Goal: Information Seeking & Learning: Learn about a topic

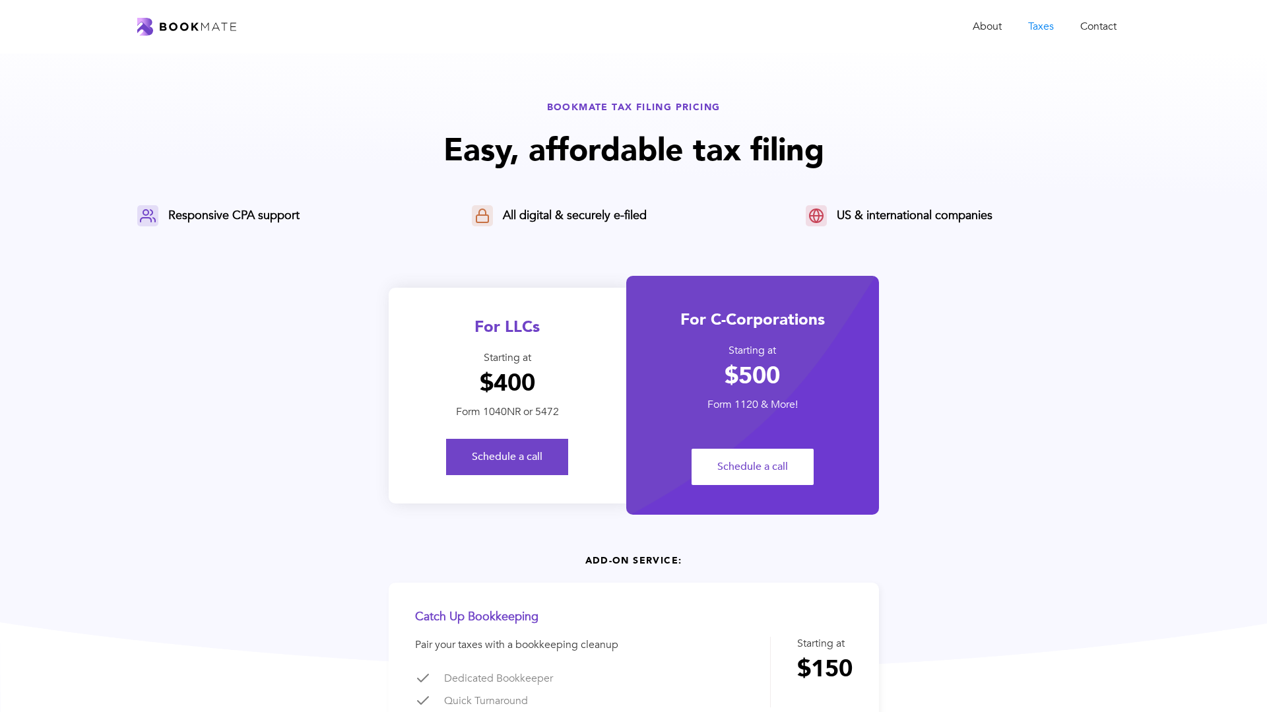
click at [1036, 345] on div "BOOKMATE TAX FILING PRICING Easy, affordable tax filing Responsive CPA support …" at bounding box center [633, 431] width 992 height 660
click at [1031, 313] on div "BOOKMATE TAX FILING PRICING Easy, affordable tax filing Responsive CPA support …" at bounding box center [633, 431] width 992 height 660
click at [387, 86] on div "BOOKMATE TAX FILING PRICING Easy, affordable tax filing Responsive CPA support …" at bounding box center [633, 406] width 1267 height 707
click at [1089, 168] on h1 "Easy, affordable tax filing" at bounding box center [633, 150] width 992 height 43
click at [167, 24] on img "home" at bounding box center [186, 27] width 99 height 18
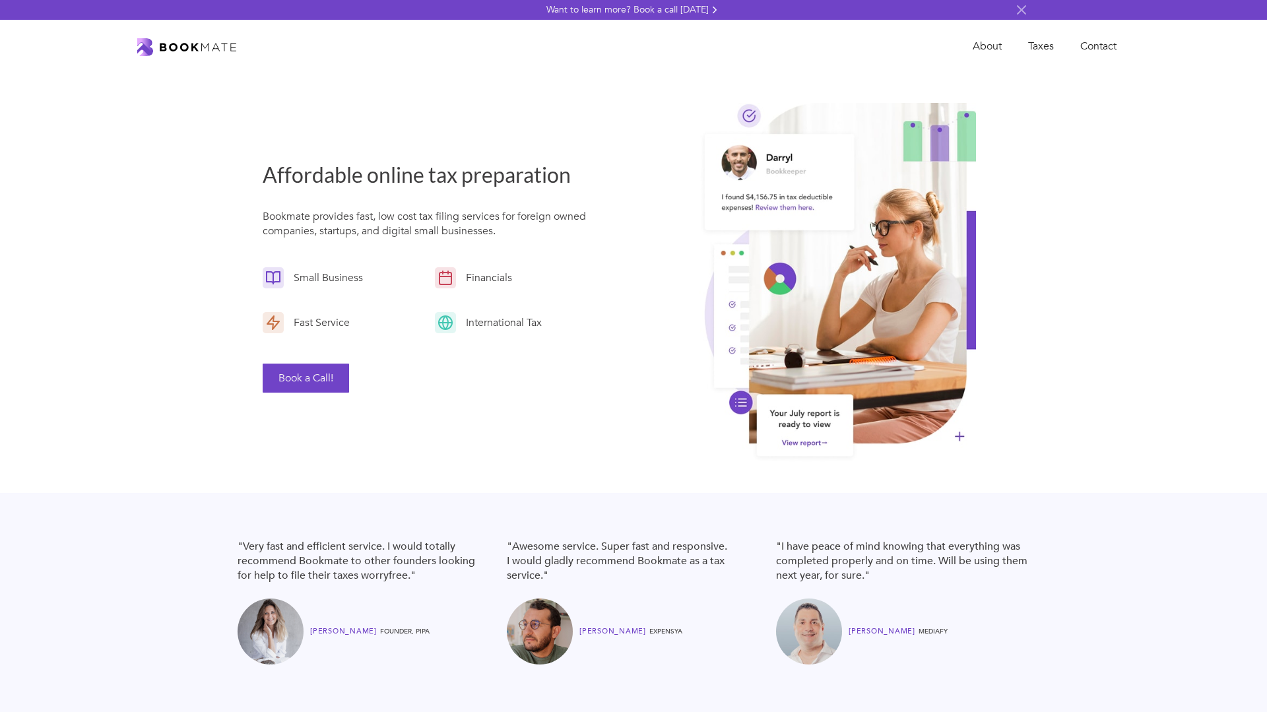
click at [156, 238] on div "Affordable online tax preparation Bookmate provides fast, low cost tax filing s…" at bounding box center [633, 283] width 1267 height 420
click at [1019, 7] on img at bounding box center [1021, 10] width 16 height 16
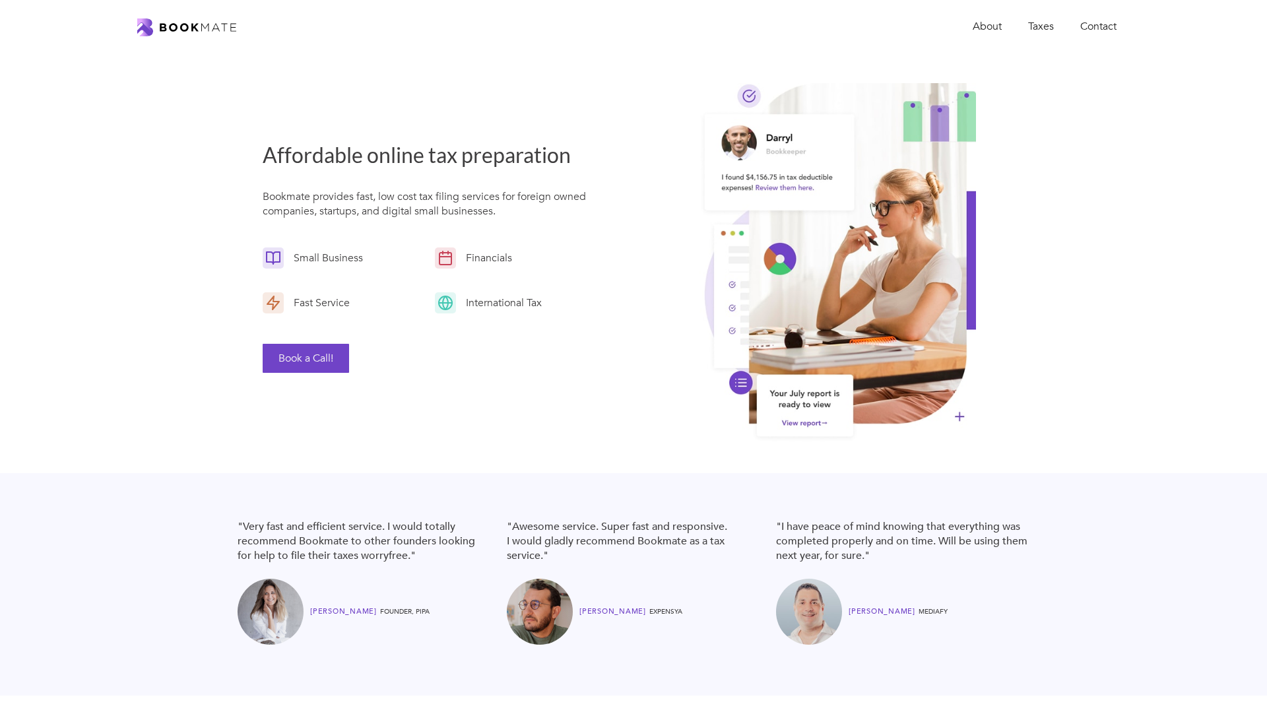
click at [1112, 219] on div "Affordable online tax preparation Bookmate provides fast, low cost tax filing s…" at bounding box center [633, 263] width 1267 height 420
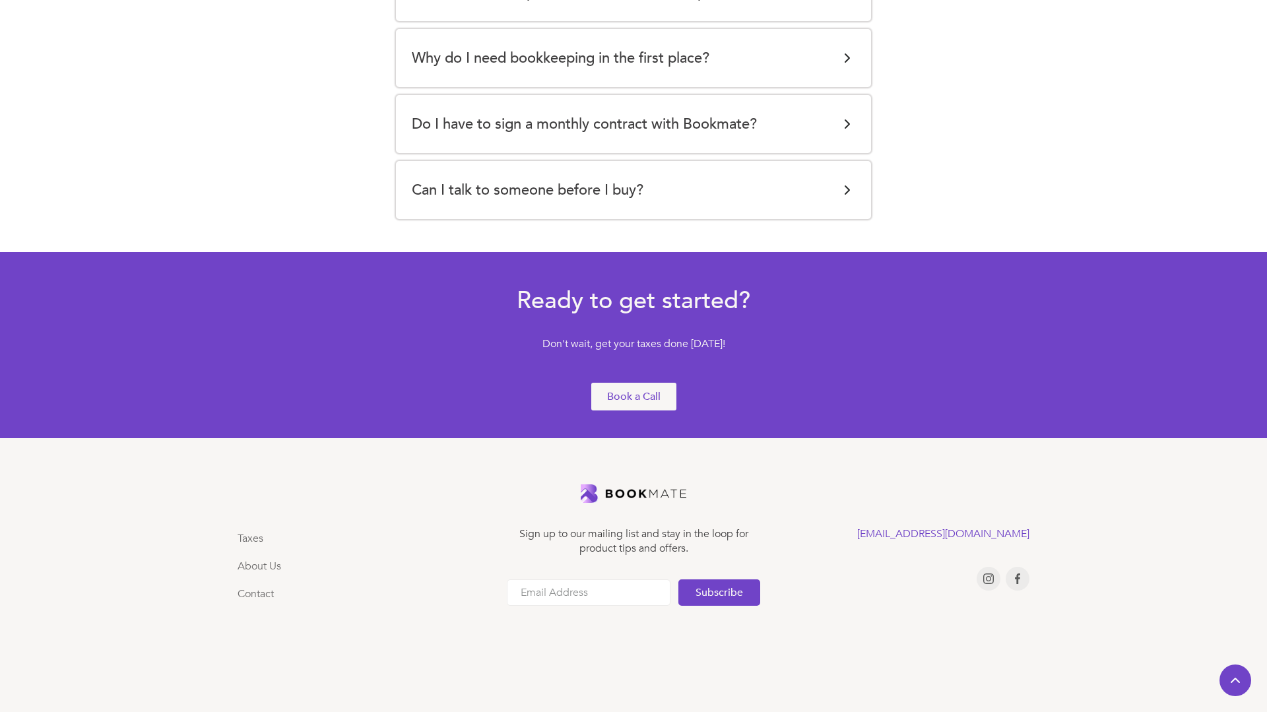
click at [895, 202] on div "Does Bookmate provide good service? Providing great service quality at a fair p…" at bounding box center [634, 22] width 792 height 395
